Goal: Download file/media

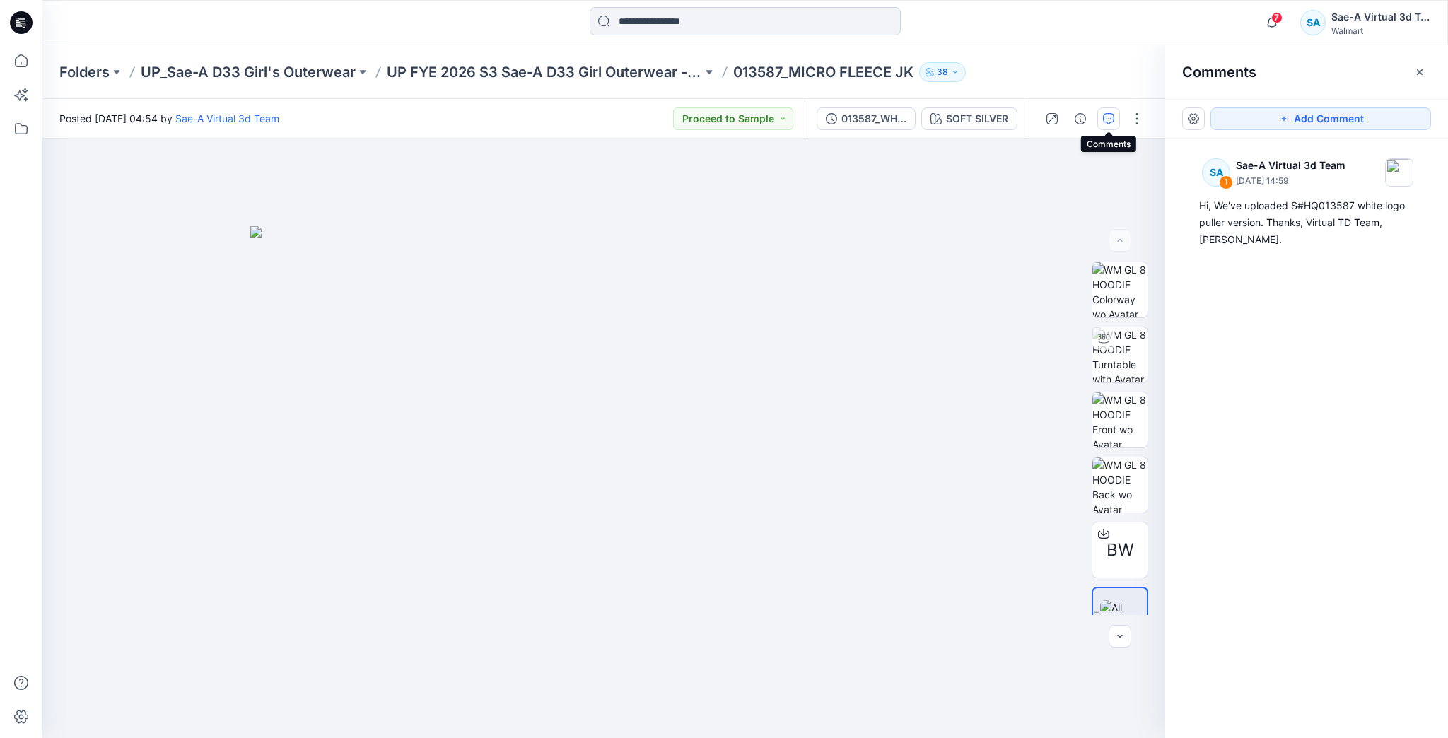
click at [694, 28] on input at bounding box center [745, 21] width 311 height 28
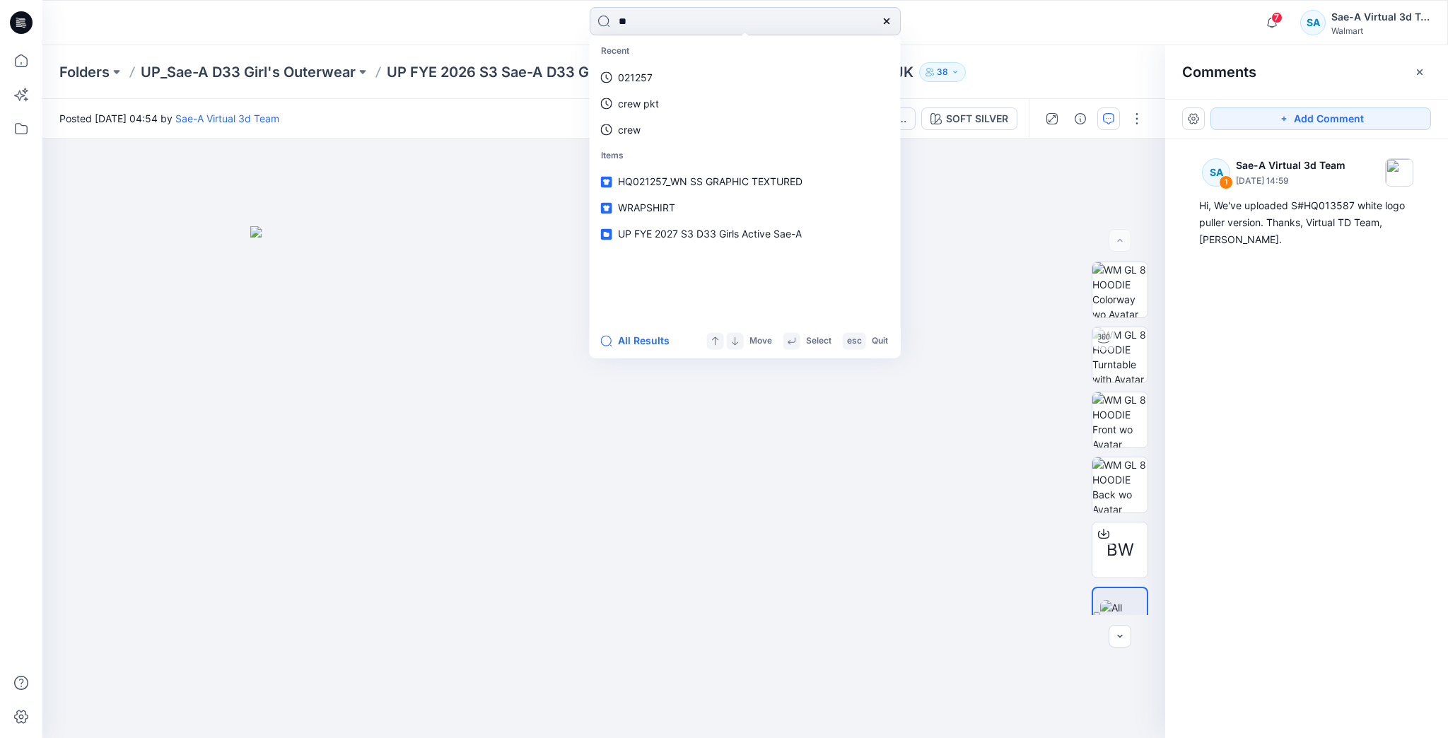
type input "*"
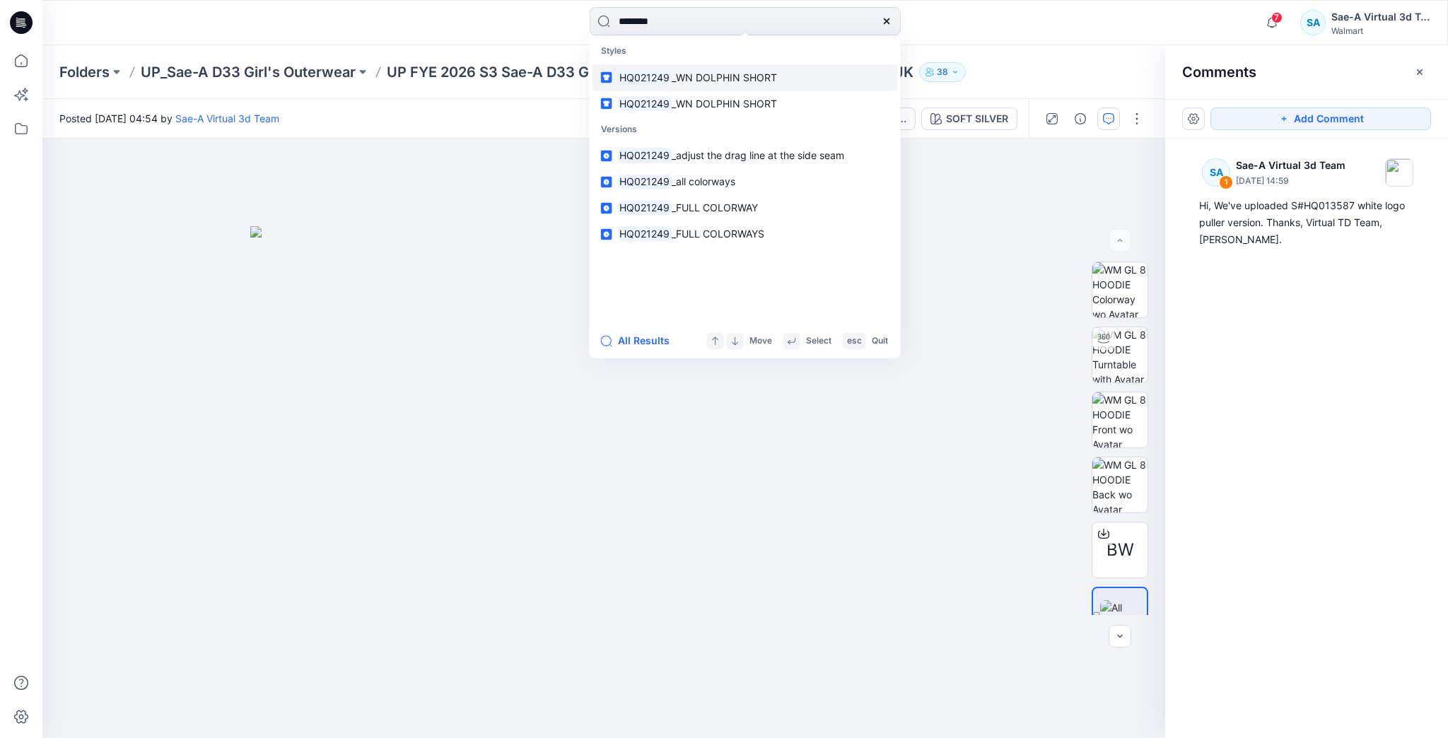
type input "********"
click at [680, 77] on span "_WN DOLPHIN SHORT" at bounding box center [724, 77] width 105 height 12
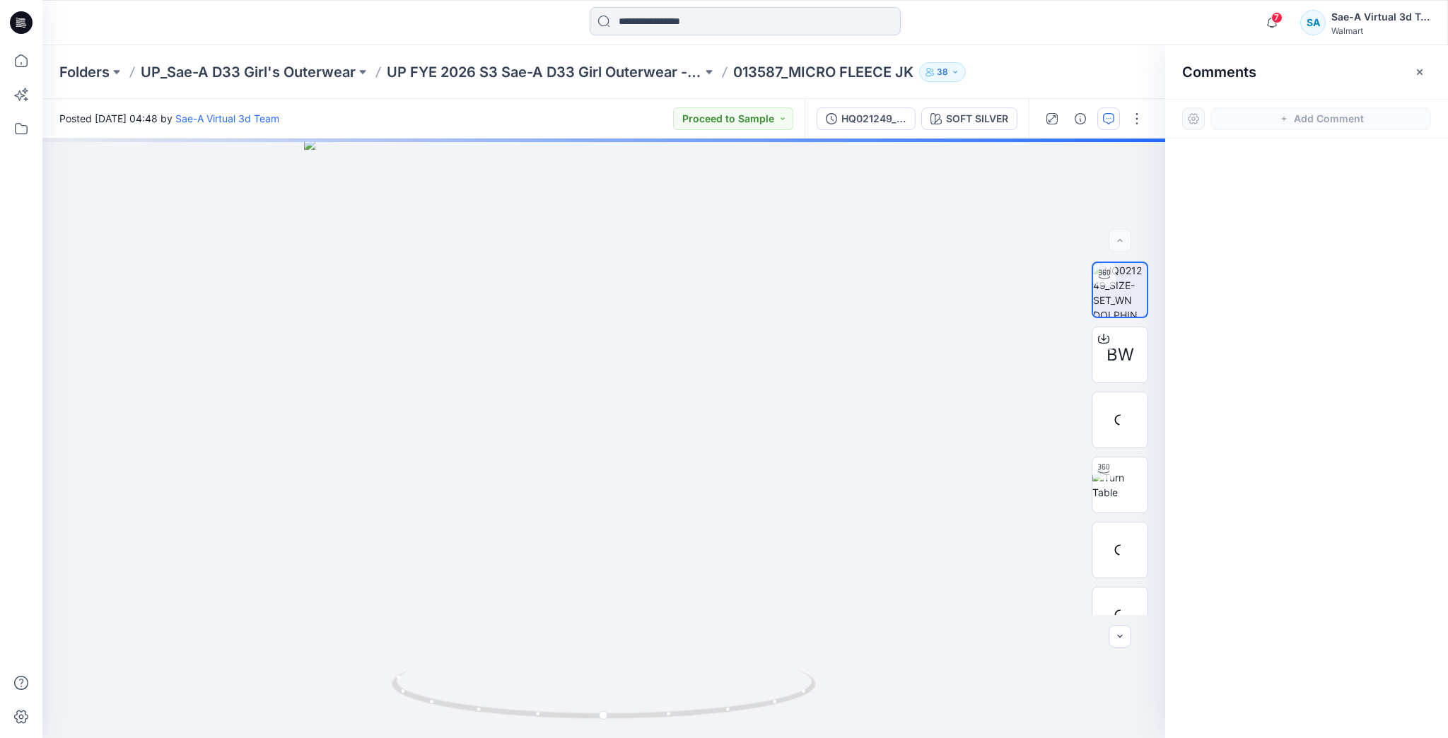
click at [700, 17] on input at bounding box center [745, 21] width 311 height 28
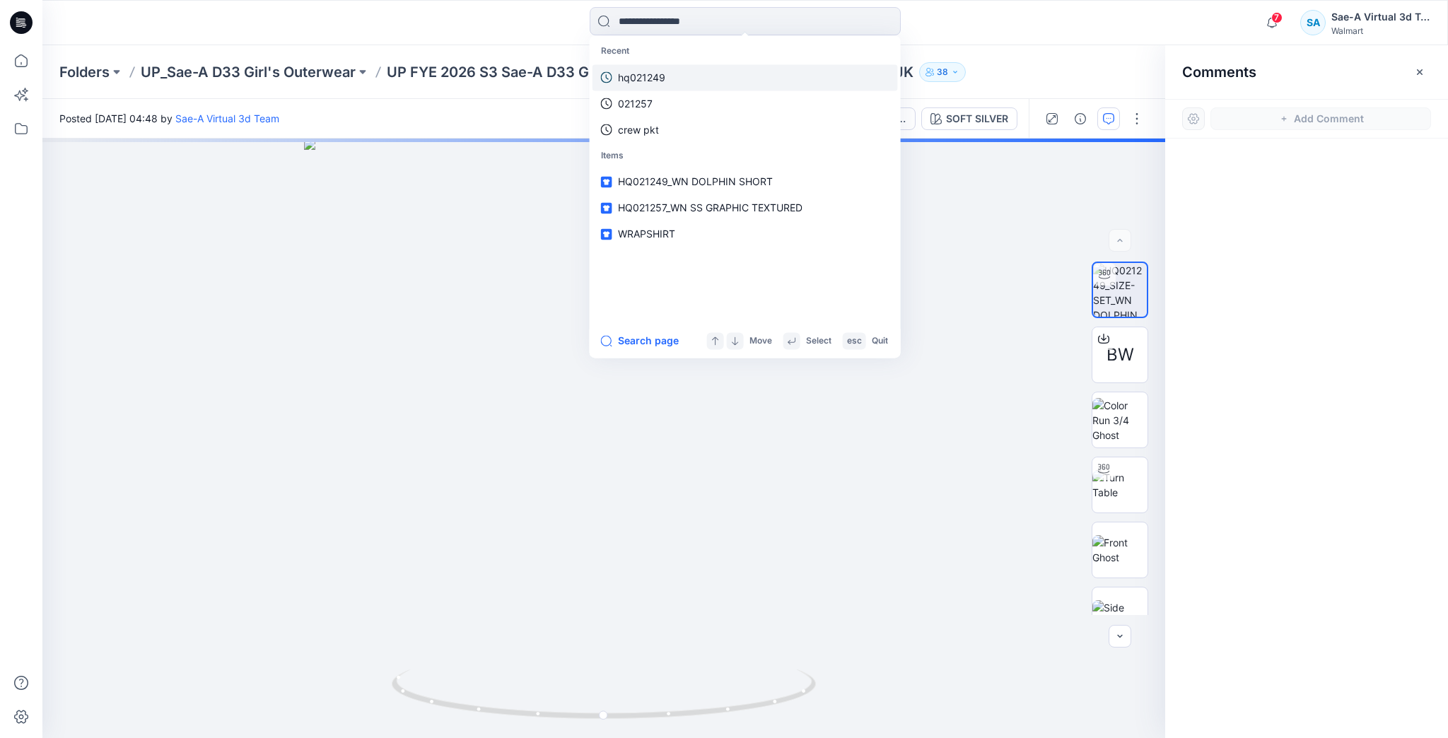
click at [721, 73] on link "hq021249" at bounding box center [746, 77] width 306 height 26
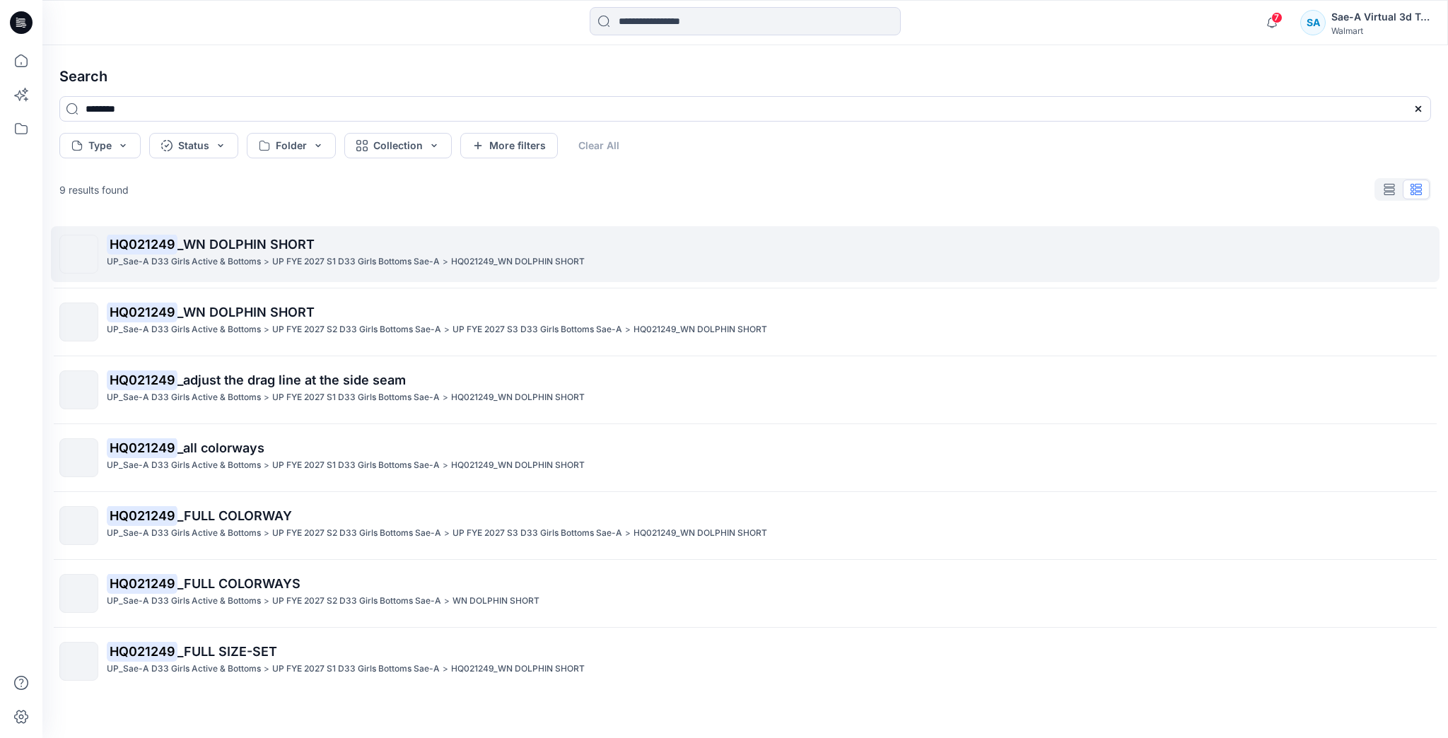
click at [533, 269] on div "HQ021249 _WN DOLPHIN SHORT UP_Sae-A D33 Girls Active & Bottoms > UP FYE 2027 S1…" at bounding box center [769, 254] width 1324 height 39
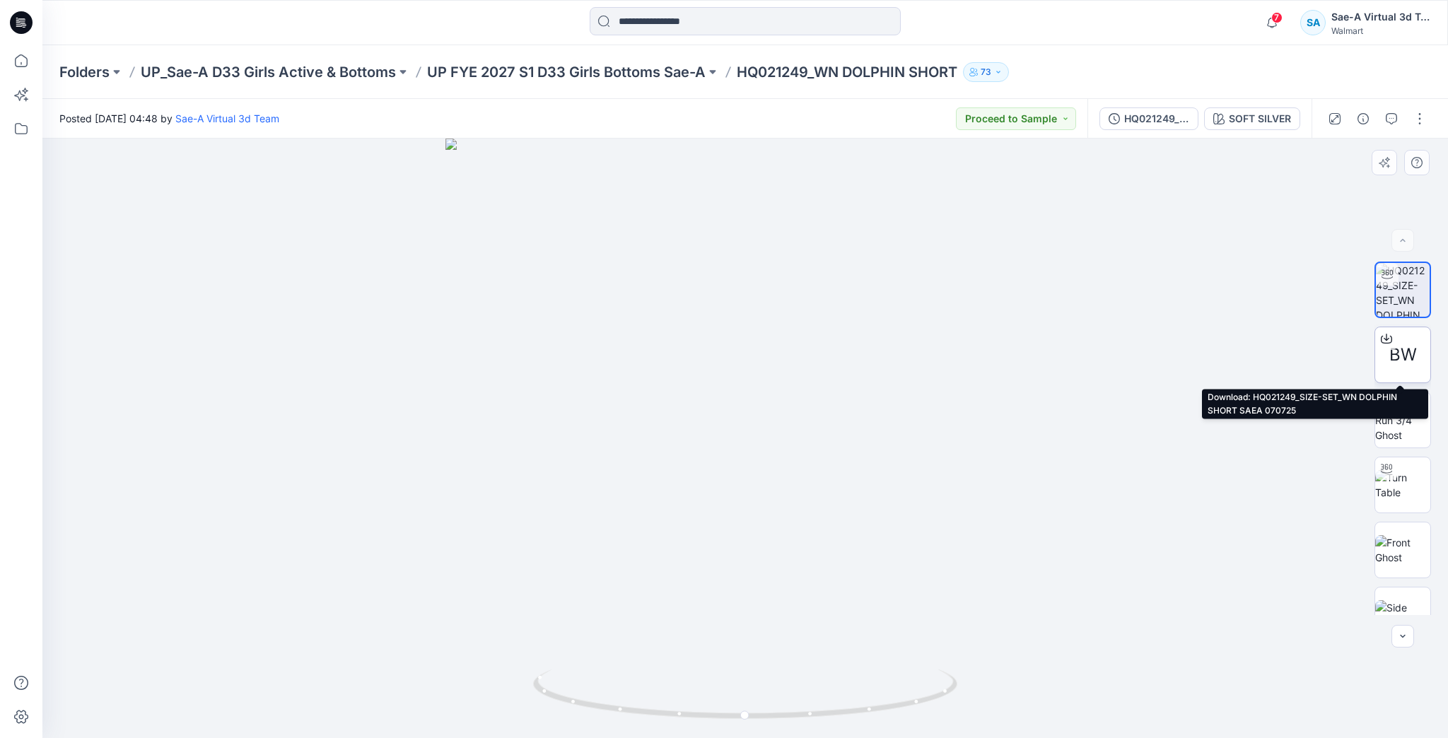
click at [1386, 337] on icon at bounding box center [1386, 338] width 11 height 11
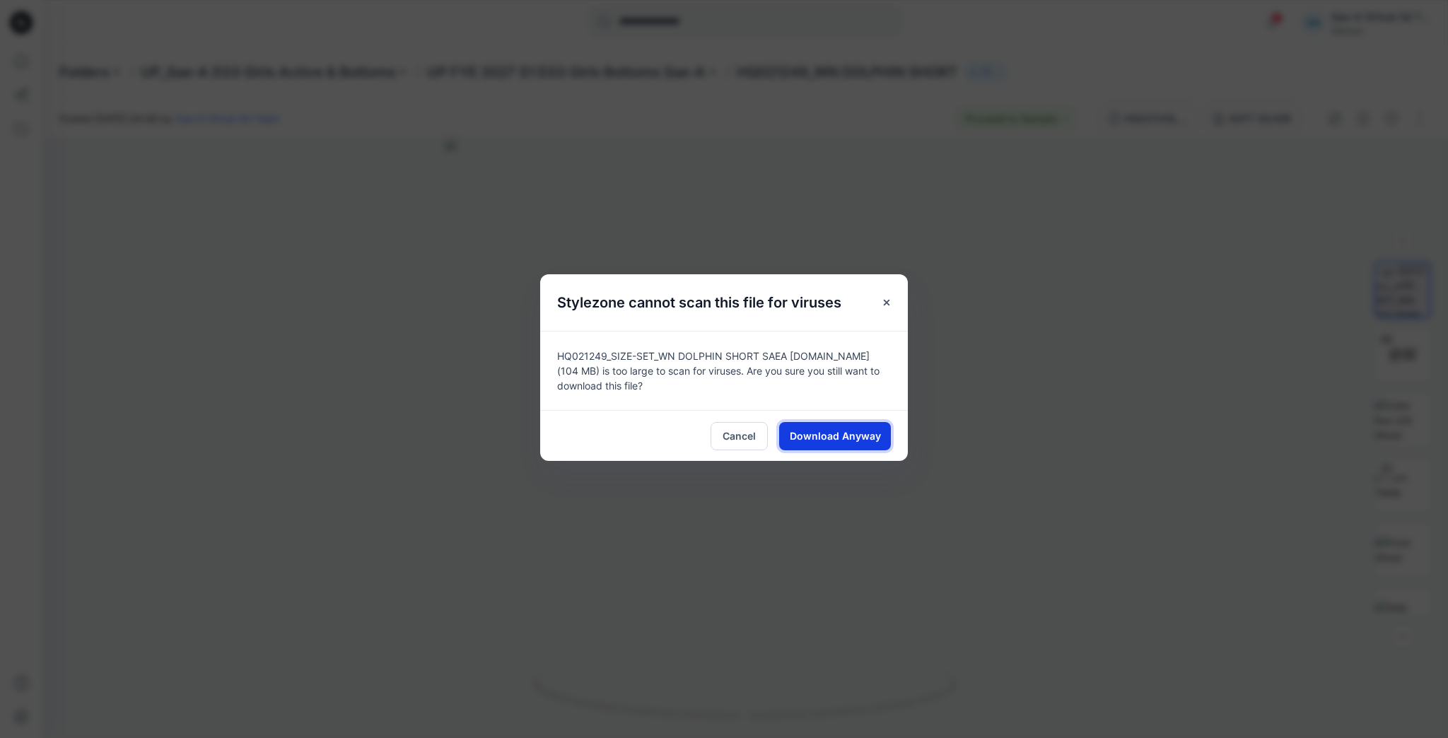
click at [836, 438] on span "Download Anyway" at bounding box center [835, 436] width 91 height 15
